Goal: Use online tool/utility: Utilize a website feature to perform a specific function

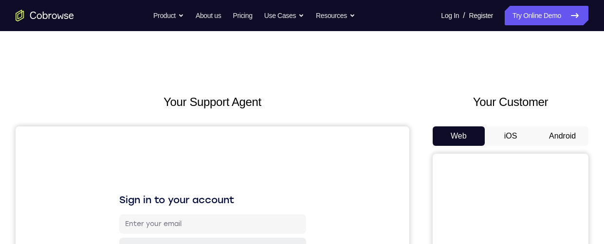
click at [562, 130] on button "Android" at bounding box center [562, 135] width 52 height 19
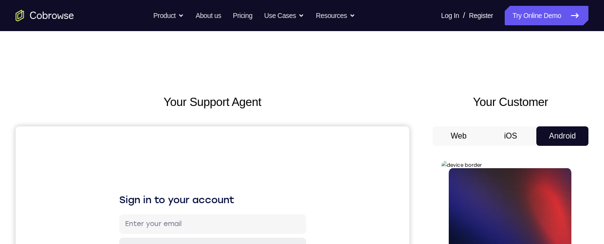
scroll to position [49, 0]
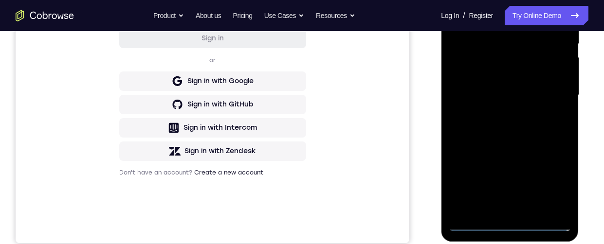
scroll to position [210, 0]
click at [509, 224] on div at bounding box center [509, 95] width 123 height 272
click at [555, 191] on div at bounding box center [509, 95] width 123 height 272
click at [498, 0] on div at bounding box center [509, 95] width 123 height 272
click at [522, 44] on div at bounding box center [509, 95] width 123 height 272
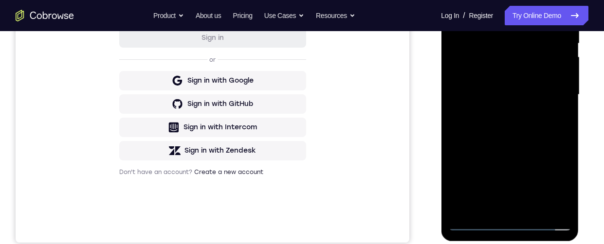
click at [513, 42] on div at bounding box center [509, 95] width 123 height 272
click at [509, 20] on div at bounding box center [509, 95] width 123 height 272
click at [519, 73] on div at bounding box center [509, 95] width 123 height 272
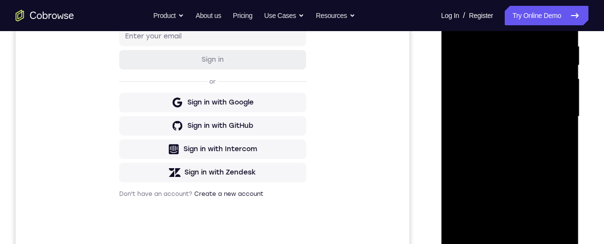
click at [489, 151] on div at bounding box center [509, 117] width 123 height 272
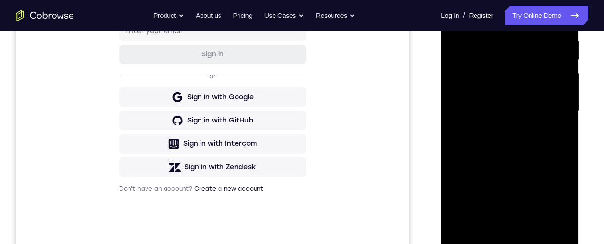
scroll to position [216, 0]
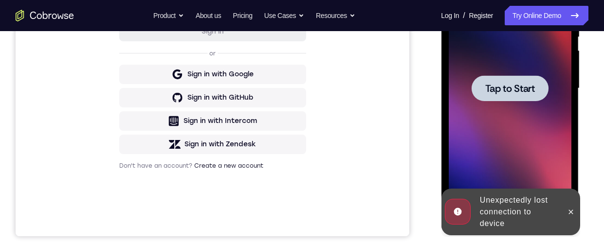
click at [575, 205] on button at bounding box center [570, 212] width 16 height 16
click at [544, 150] on div at bounding box center [509, 88] width 123 height 272
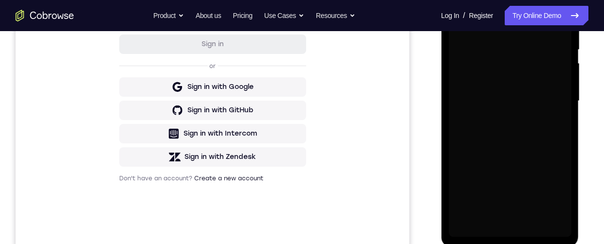
scroll to position [208, 0]
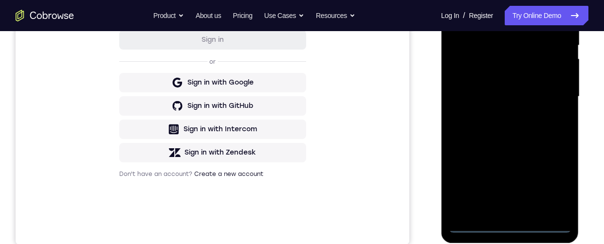
click at [509, 228] on div at bounding box center [509, 97] width 123 height 272
click at [554, 187] on div at bounding box center [509, 97] width 123 height 272
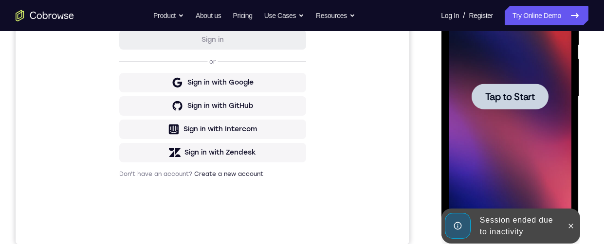
click at [512, 134] on div at bounding box center [509, 97] width 123 height 272
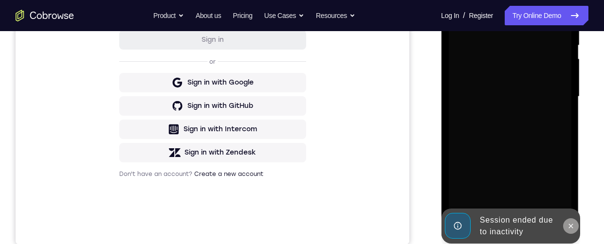
click at [567, 225] on icon at bounding box center [570, 226] width 8 height 8
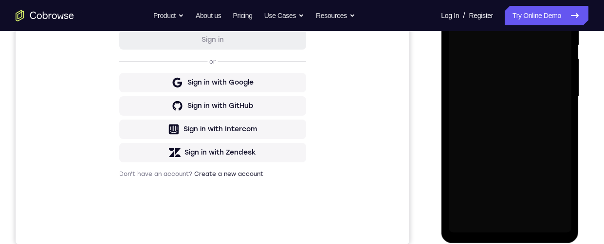
click at [487, 158] on div at bounding box center [509, 97] width 123 height 272
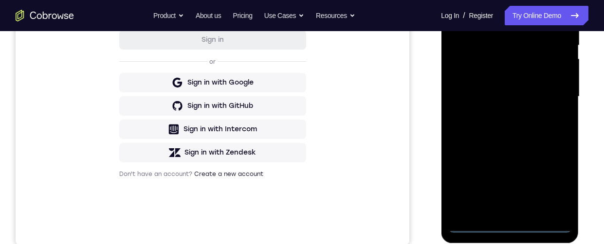
click at [510, 222] on div at bounding box center [509, 97] width 123 height 272
click at [513, 224] on div at bounding box center [509, 97] width 123 height 272
click at [550, 182] on div at bounding box center [509, 97] width 123 height 272
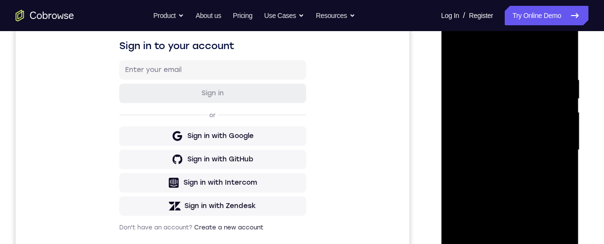
scroll to position [136, 0]
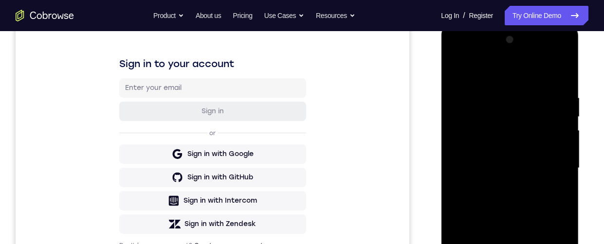
click at [520, 74] on div at bounding box center [509, 168] width 123 height 272
click at [503, 109] on div at bounding box center [509, 168] width 123 height 272
click at [472, 151] on div at bounding box center [509, 169] width 123 height 272
